Goal: Find specific page/section

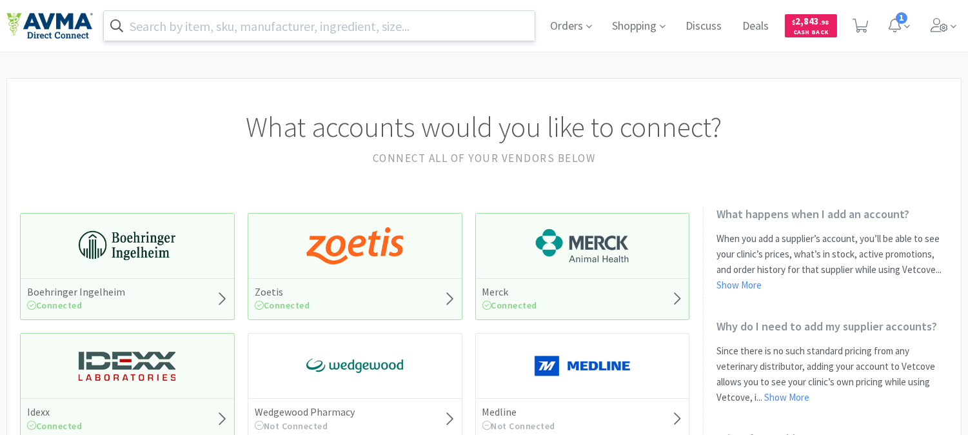
click at [214, 26] on input "text" at bounding box center [319, 26] width 431 height 30
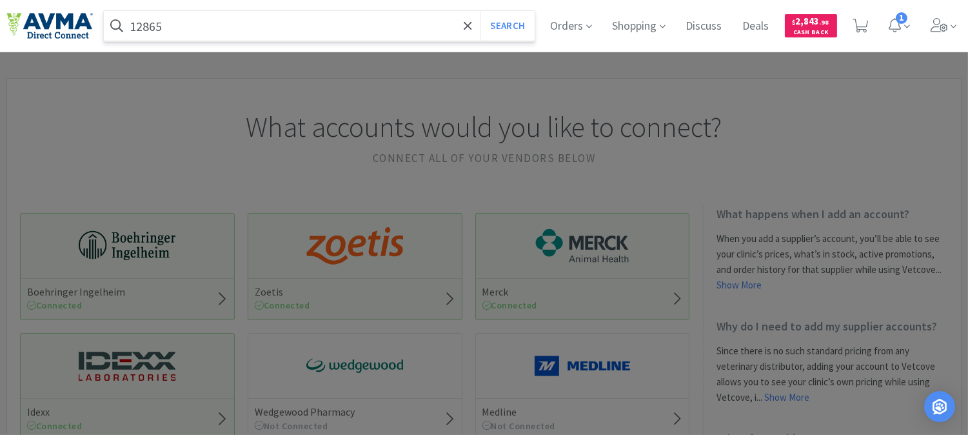
type input "12865"
click at [481, 11] on button "Search" at bounding box center [508, 26] width 54 height 30
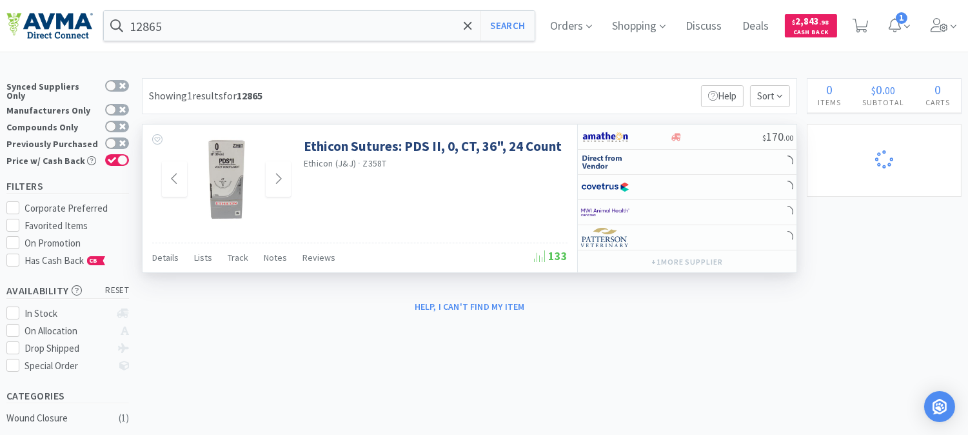
select select "1"
select select "2"
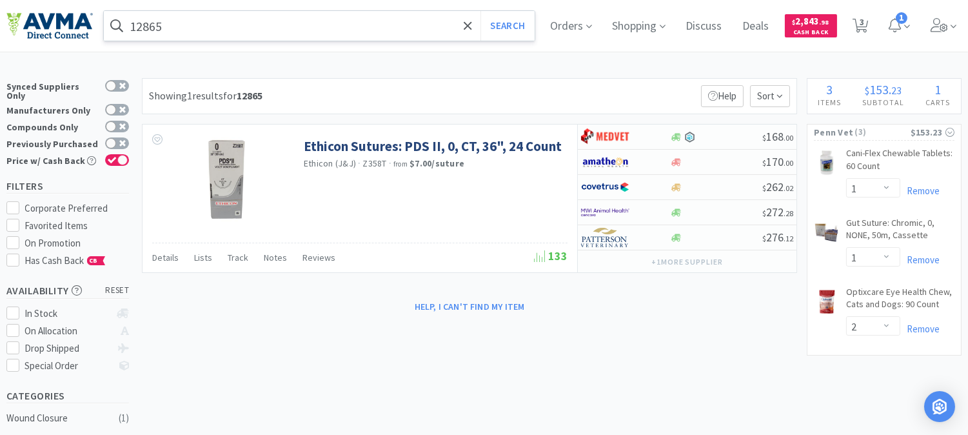
click at [252, 34] on input "12865" at bounding box center [319, 26] width 431 height 30
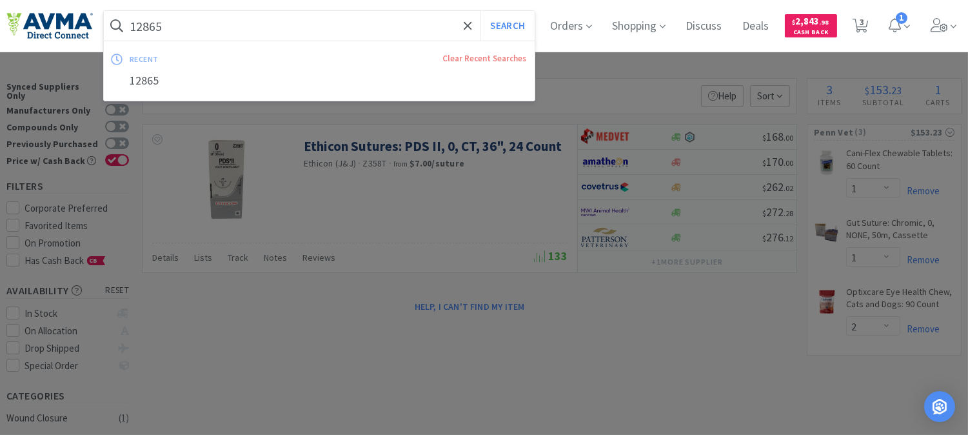
paste input "078938661"
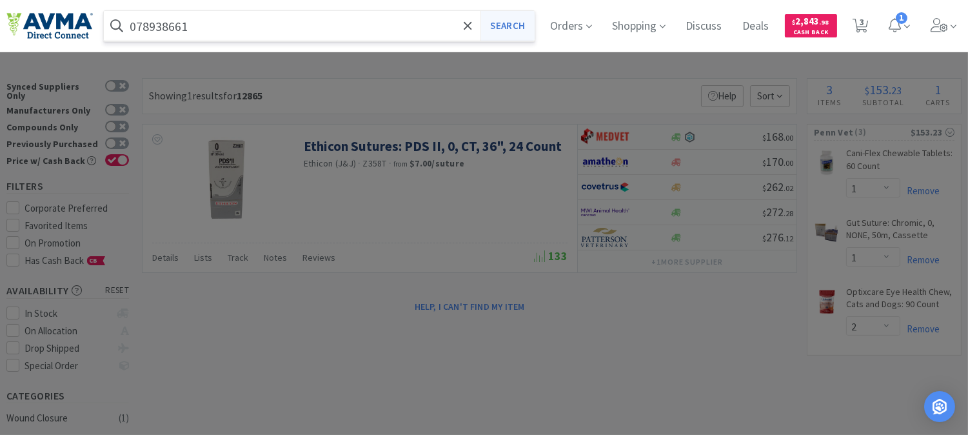
click at [526, 29] on button "Search" at bounding box center [508, 26] width 54 height 30
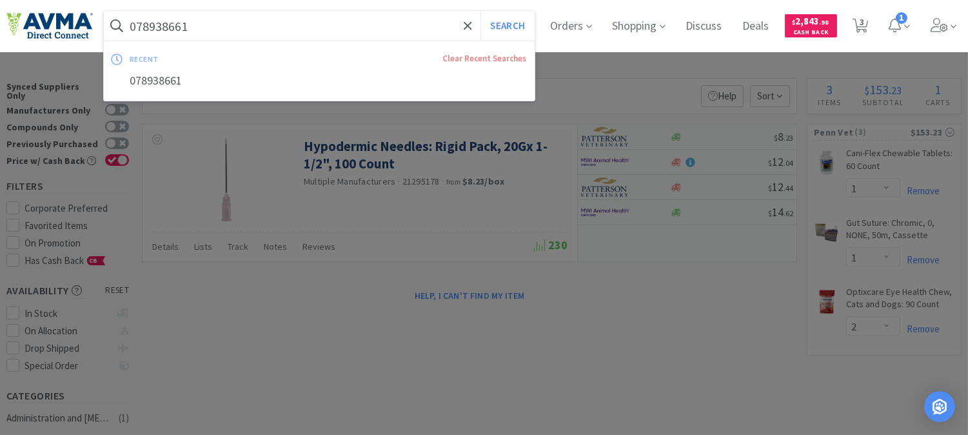
click at [163, 28] on input "078938661" at bounding box center [319, 26] width 431 height 30
paste input "20857"
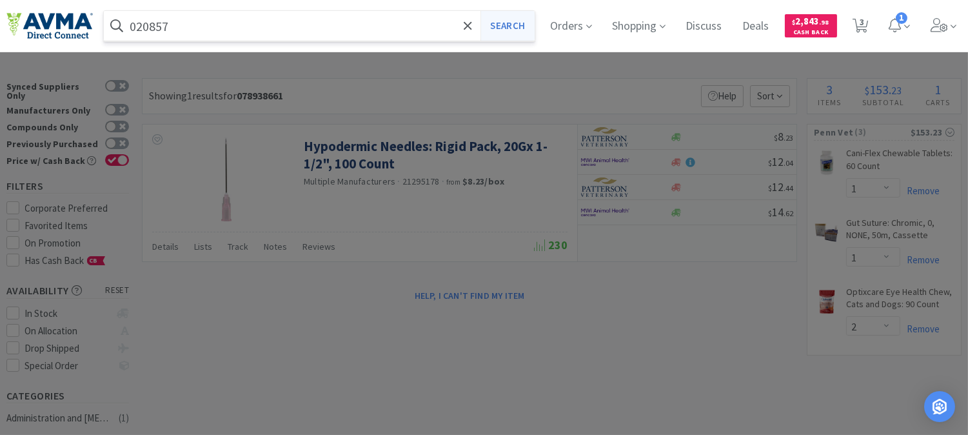
click at [529, 19] on button "Search" at bounding box center [508, 26] width 54 height 30
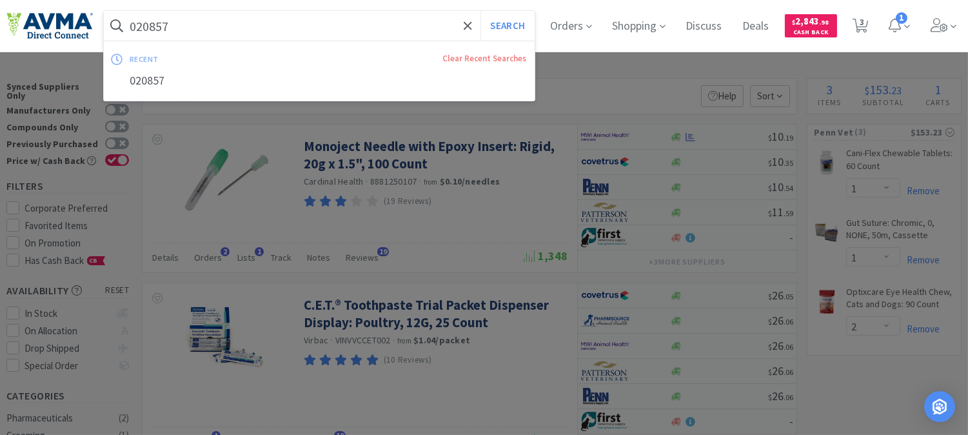
click at [243, 34] on input "020857" at bounding box center [319, 26] width 431 height 30
paste input "3659"
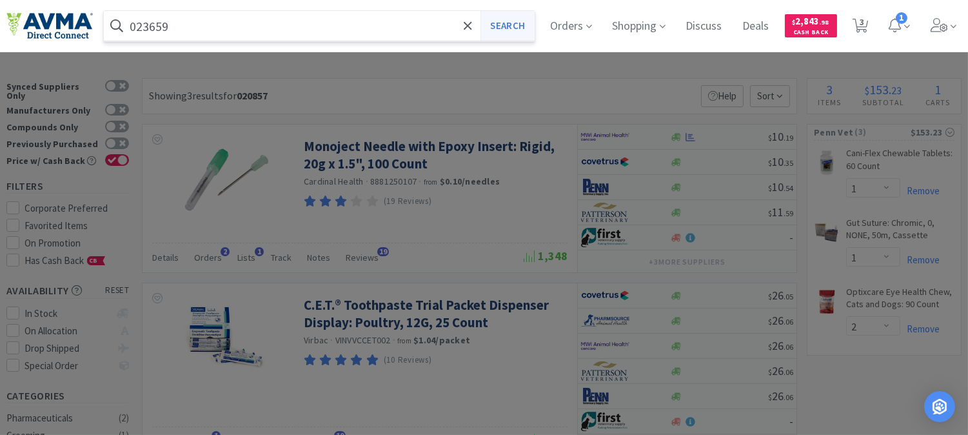
type input "023659"
click at [514, 21] on button "Search" at bounding box center [508, 26] width 54 height 30
